Goal: Transaction & Acquisition: Purchase product/service

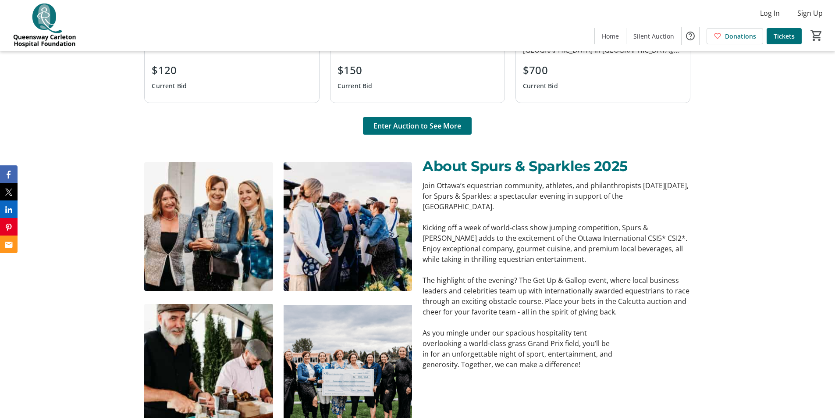
scroll to position [833, 0]
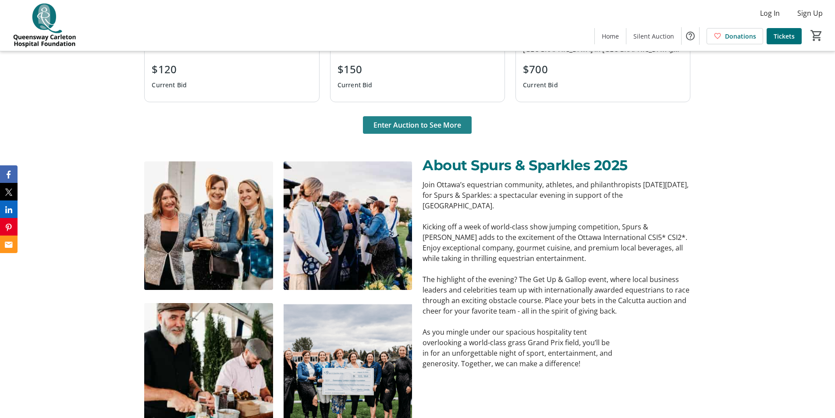
click at [433, 127] on span "Enter Auction to See More" at bounding box center [417, 125] width 88 height 11
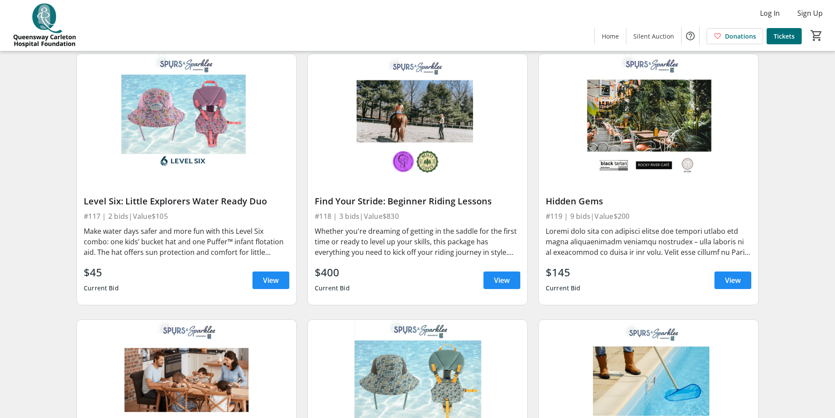
scroll to position [1446, 0]
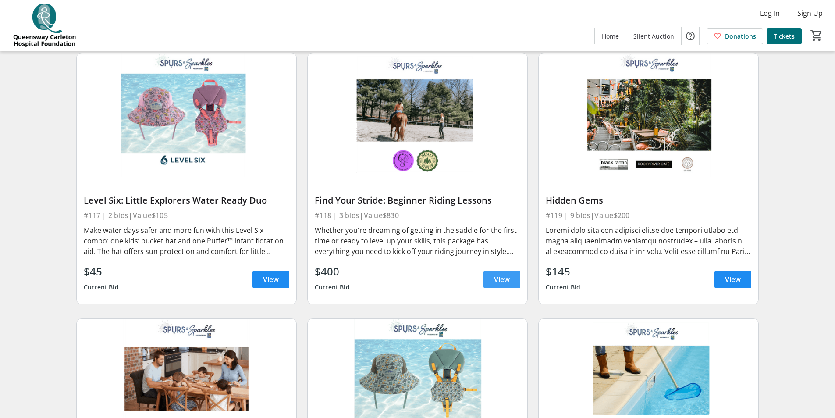
click at [494, 274] on span "View" at bounding box center [502, 279] width 16 height 11
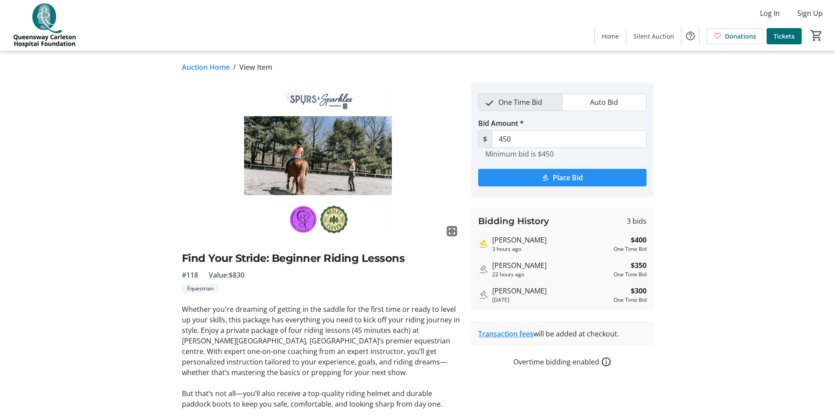
click at [566, 177] on span "Place Bid" at bounding box center [568, 177] width 30 height 11
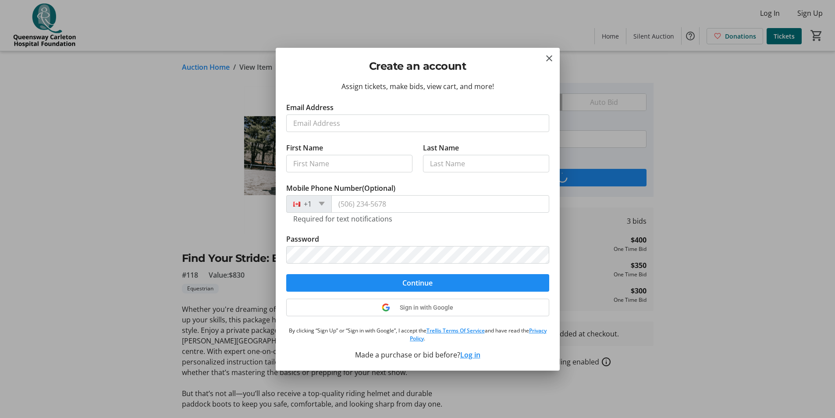
click at [319, 123] on input "Email Address" at bounding box center [417, 123] width 263 height 18
type input "ckirkpatrick@colonnadeinvestments.com"
type input "Cal"
type input "Kirkpatrick"
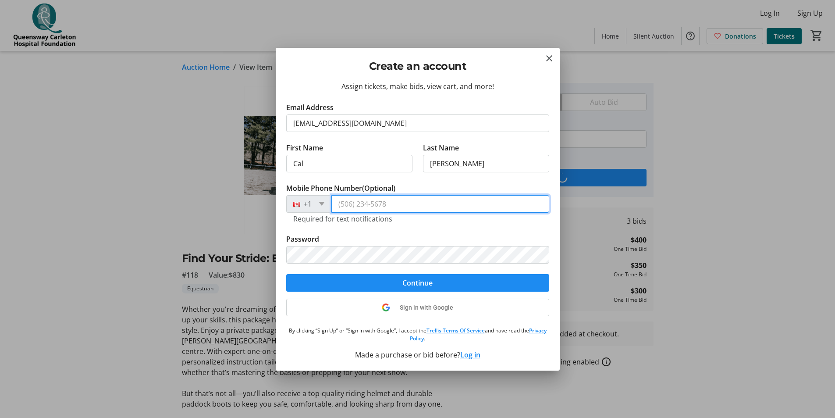
type input "(613) 612-8165"
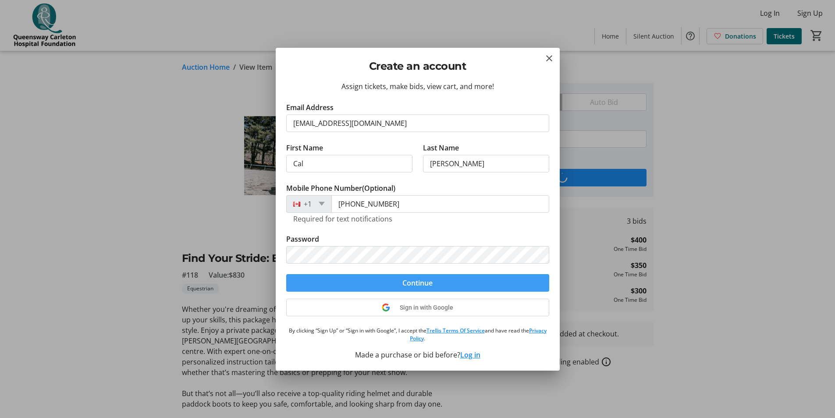
click at [418, 280] on span "Continue" at bounding box center [417, 282] width 30 height 11
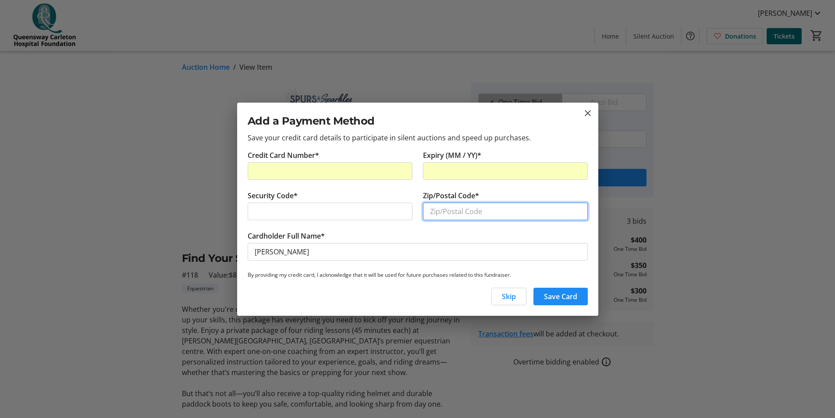
click at [455, 213] on input "Zip/Postal Code*" at bounding box center [505, 211] width 165 height 18
type input "K2H 7G5"
click at [556, 292] on span "Save Card" at bounding box center [560, 296] width 33 height 11
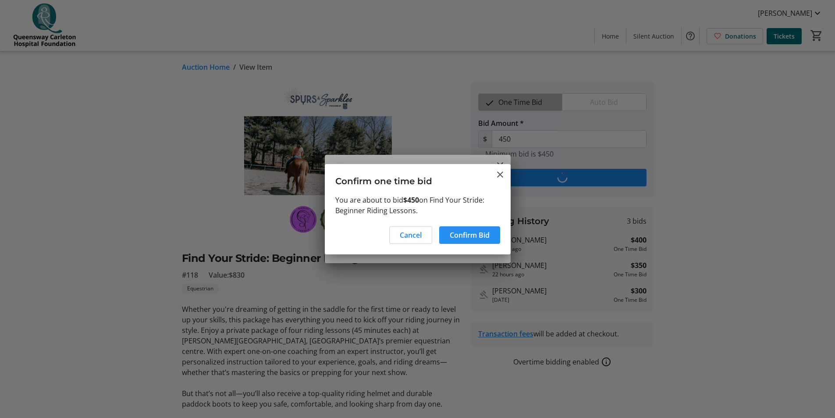
click at [462, 232] on span "Confirm Bid" at bounding box center [470, 235] width 40 height 11
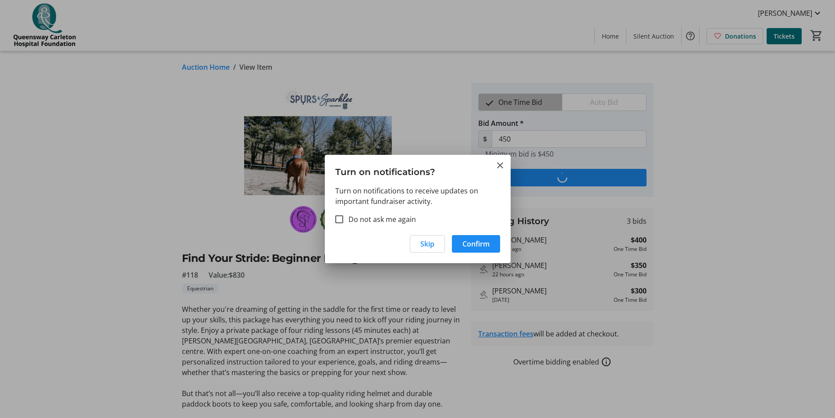
type input "500"
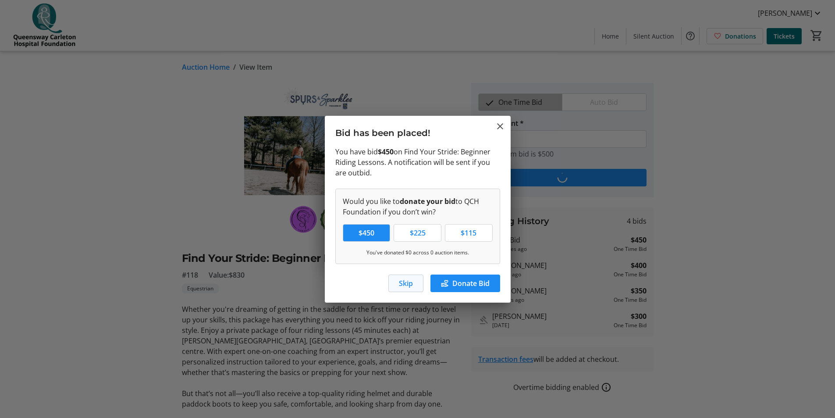
click at [401, 281] on span "Skip" at bounding box center [406, 283] width 14 height 11
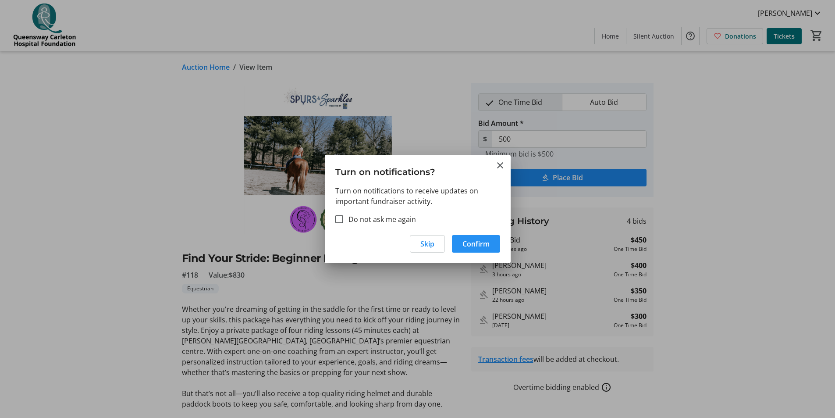
click at [476, 242] on span "Confirm" at bounding box center [475, 243] width 27 height 11
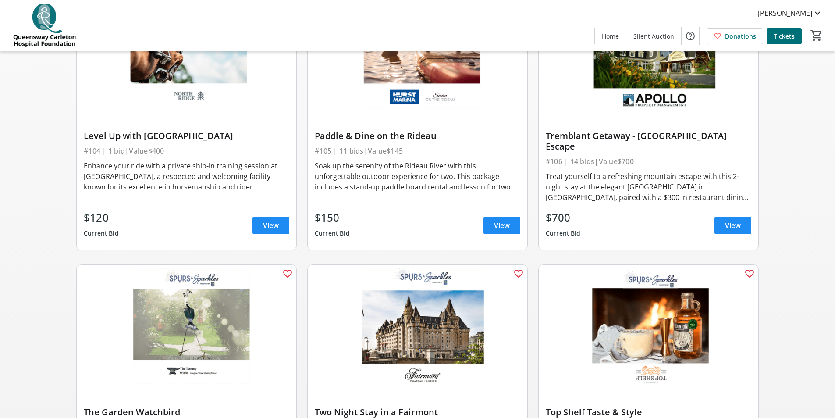
scroll to position [296, 0]
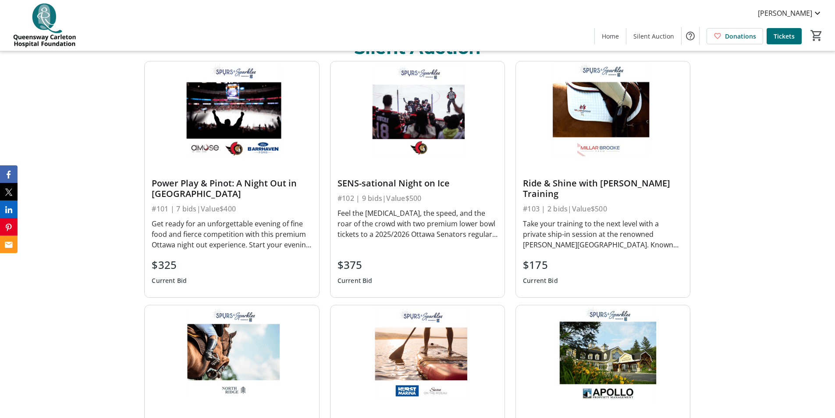
scroll to position [394, 0]
